Goal: Check status

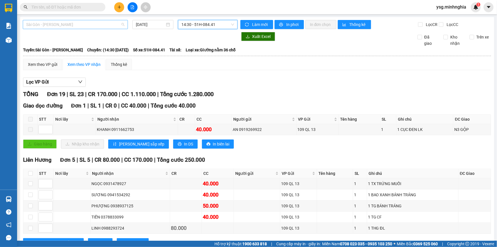
click at [102, 29] on div "Sài Gòn - [PERSON_NAME]" at bounding box center [75, 24] width 105 height 9
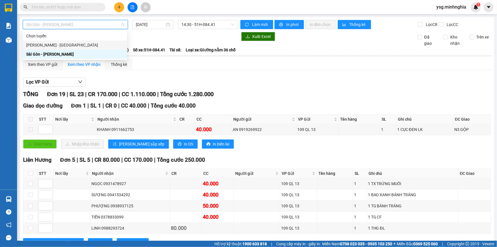
click at [71, 47] on div "[PERSON_NAME] - [GEOGRAPHIC_DATA]" at bounding box center [74, 45] width 97 height 6
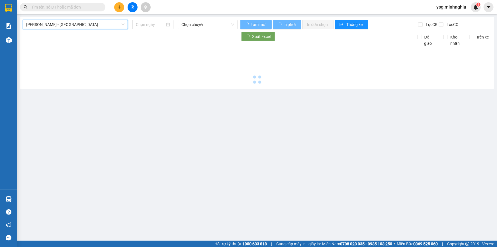
type input "[DATE]"
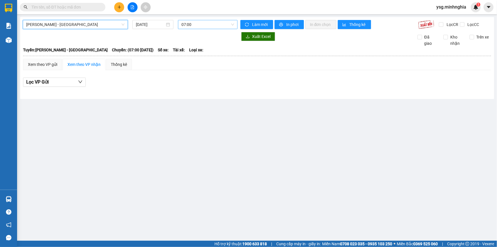
click at [219, 26] on span "07:00" at bounding box center [207, 24] width 53 height 9
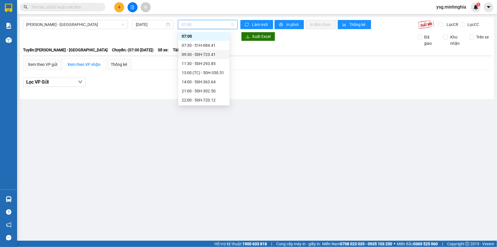
click at [204, 56] on div "09:30 - 50H-723.41" at bounding box center [204, 54] width 44 height 6
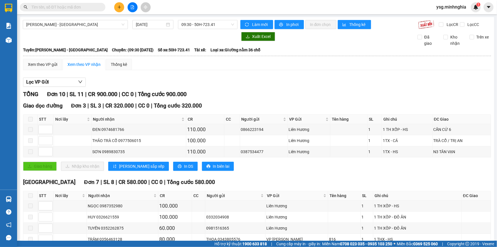
click at [45, 58] on td "Xem theo VP gửi Xem theo VP nhận Thống kê Lọc VP Gửi TỔNG Đơn 10 | SL 11 | CR …" at bounding box center [257, 178] width 468 height 240
click at [41, 63] on div "Xem theo VP gửi" at bounding box center [42, 64] width 29 height 6
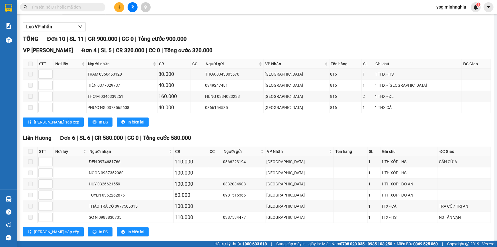
scroll to position [65, 0]
